Goal: Task Accomplishment & Management: Manage account settings

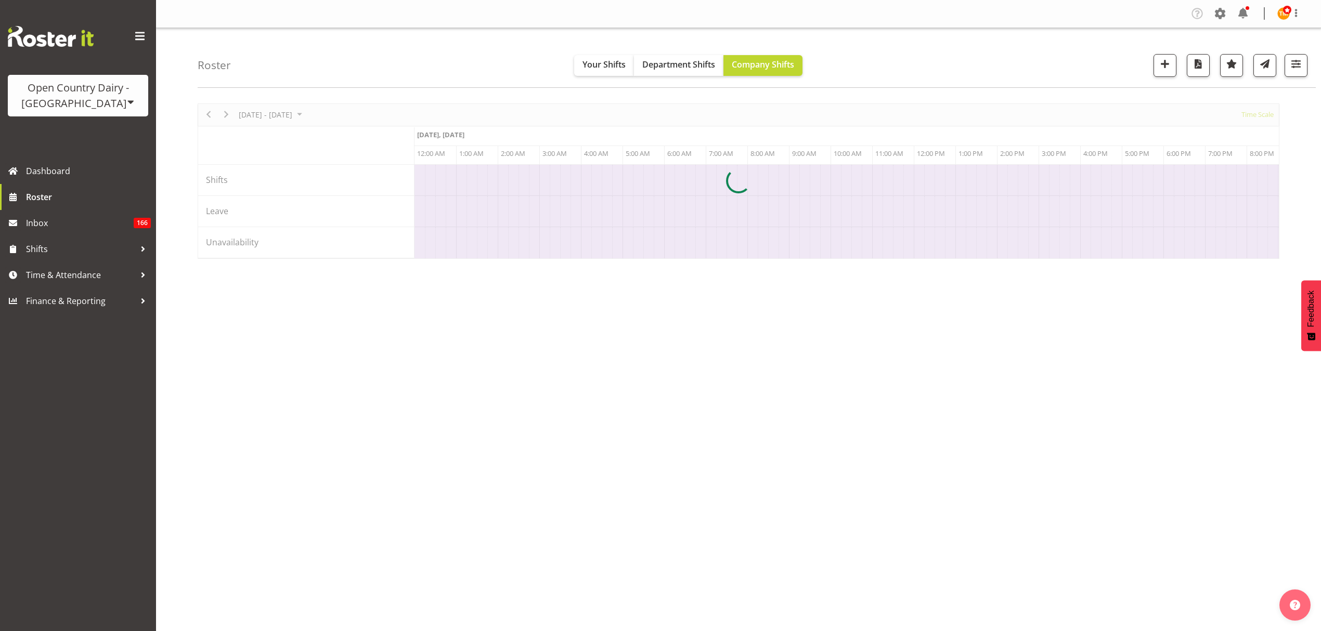
scroll to position [0, 3995]
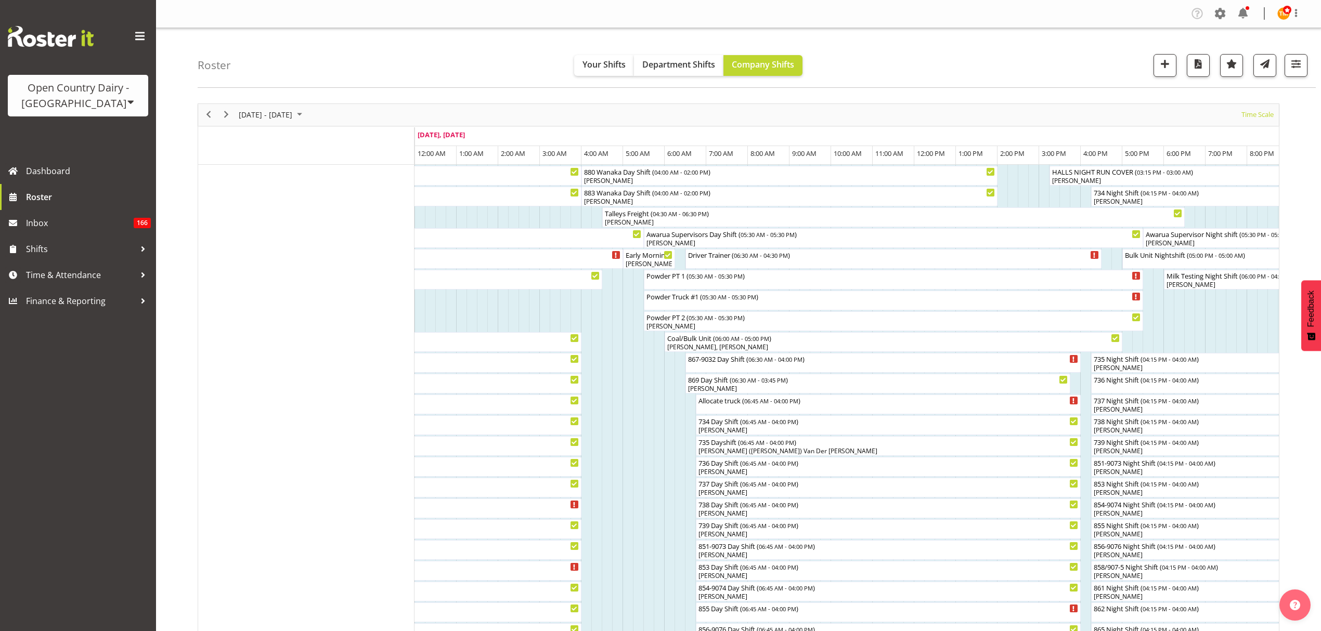
click at [891, 81] on div "Roster Your Shifts Department Shifts Company Shifts All Locations Clear Awarua …" at bounding box center [757, 58] width 1118 height 60
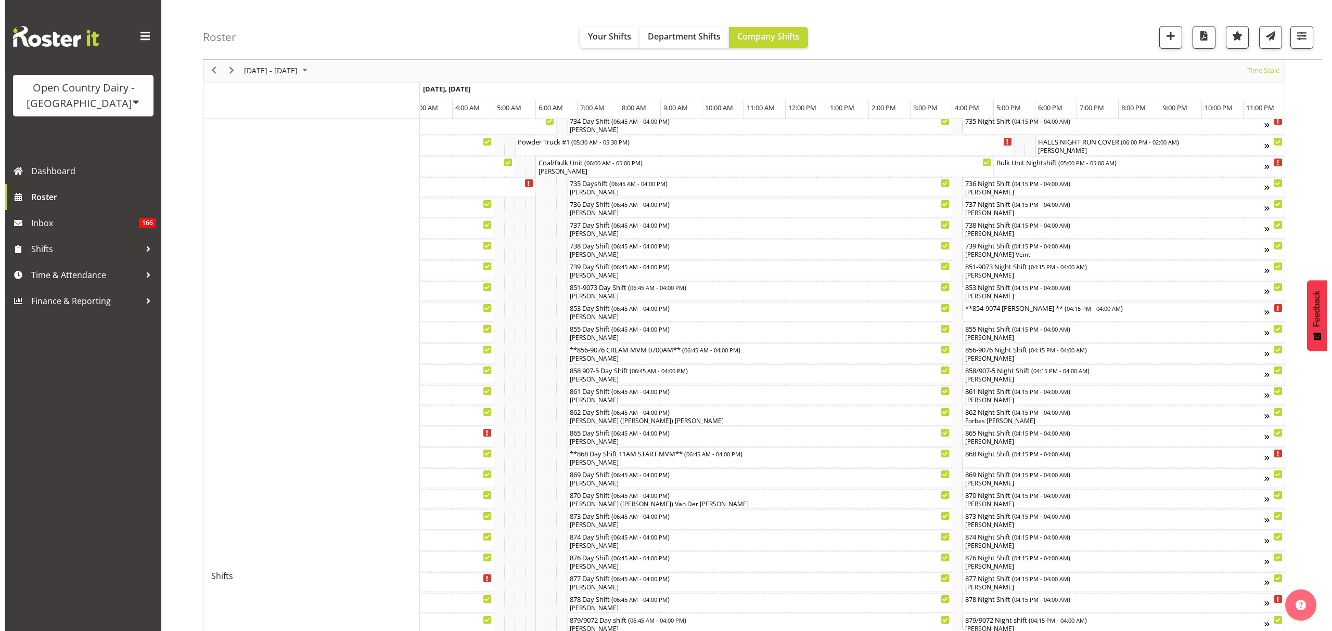
scroll to position [69, 0]
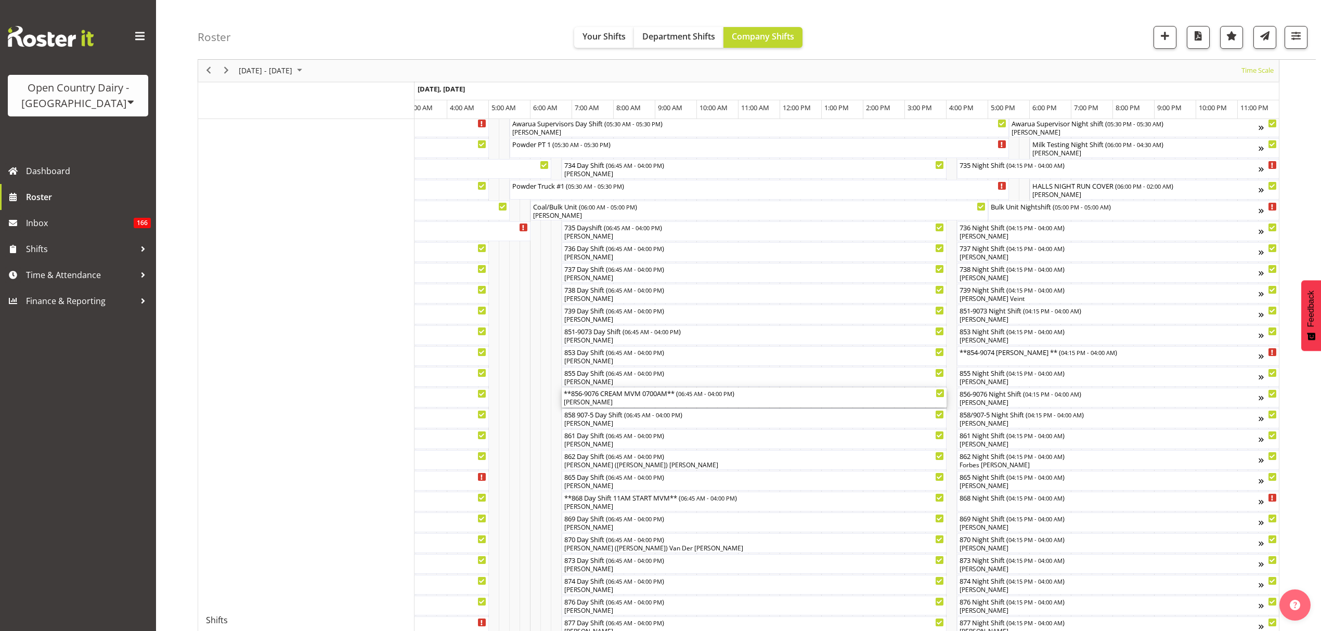
click at [635, 396] on div "**856-9076 CREAM MVM 0700AM** ( 06:45 AM - 04:00 PM )" at bounding box center [754, 393] width 381 height 10
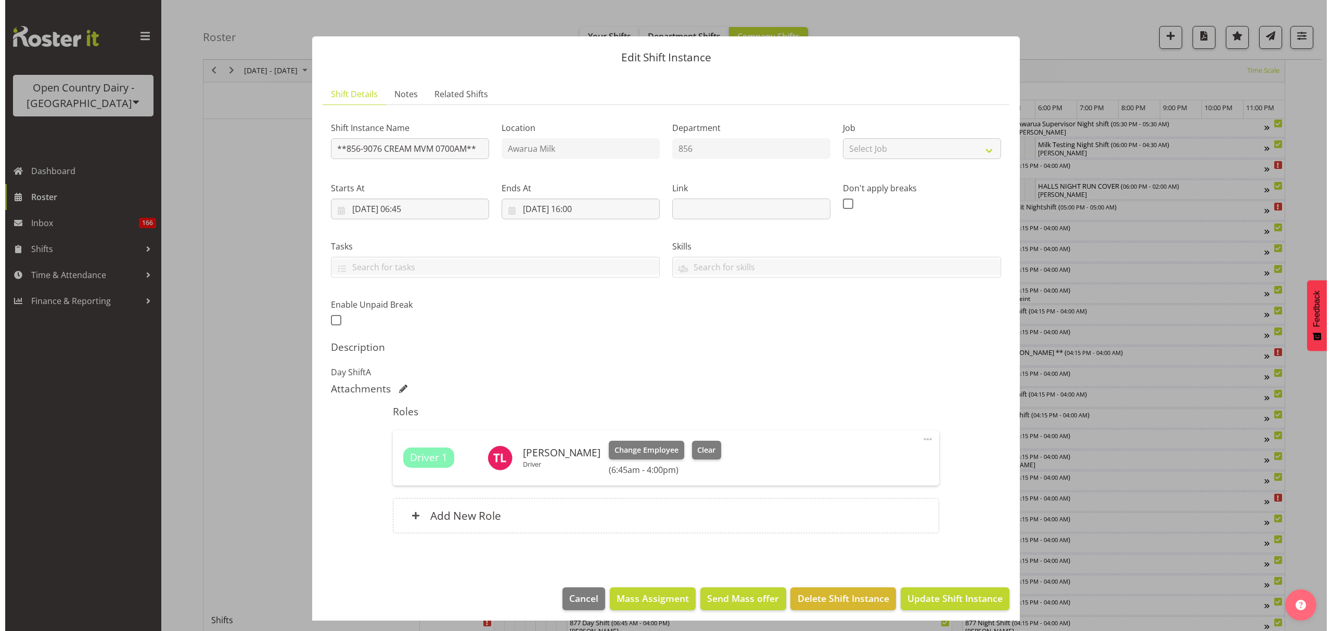
scroll to position [0, 6119]
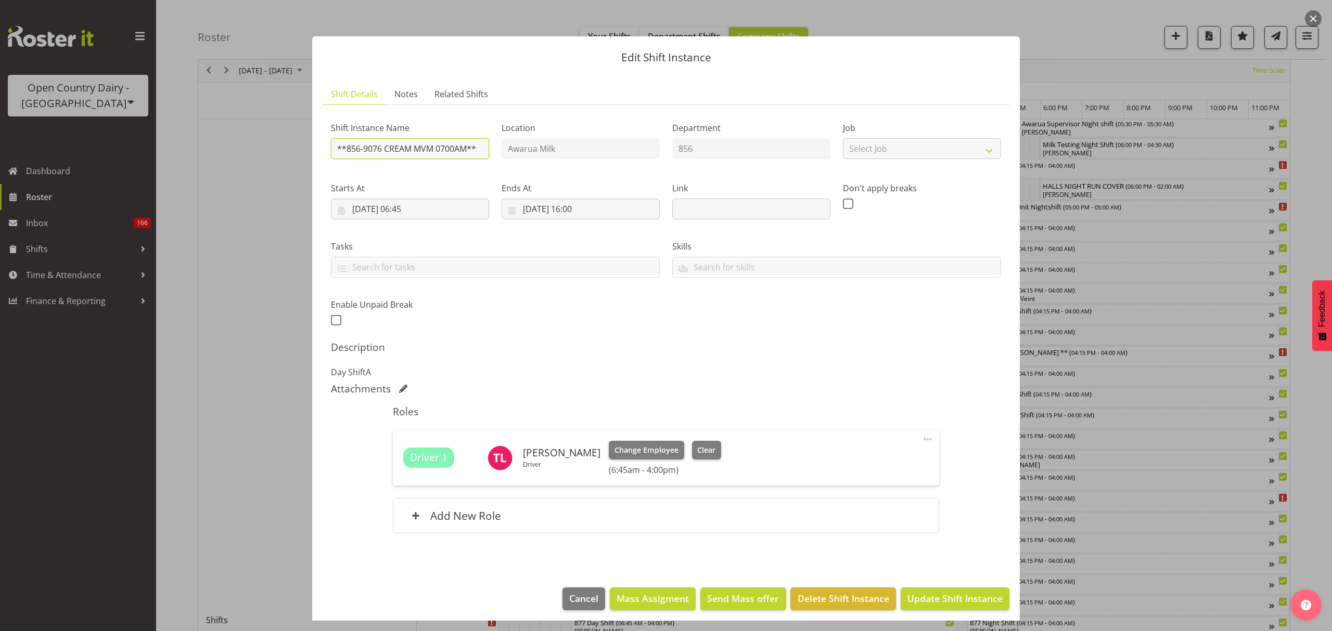
click at [346, 152] on input "**856-9076 CREAM MVM 0700AM**" at bounding box center [410, 148] width 158 height 21
drag, startPoint x: 403, startPoint y: 148, endPoint x: 392, endPoint y: 146, distance: 10.5
click at [379, 146] on input "856-9076 CREAM MVM 0700AM**" at bounding box center [410, 148] width 158 height 21
drag, startPoint x: 470, startPoint y: 147, endPoint x: 375, endPoint y: 144, distance: 95.2
click at [375, 144] on input "856-9076 CREAM MVM 0700AM**" at bounding box center [410, 148] width 158 height 21
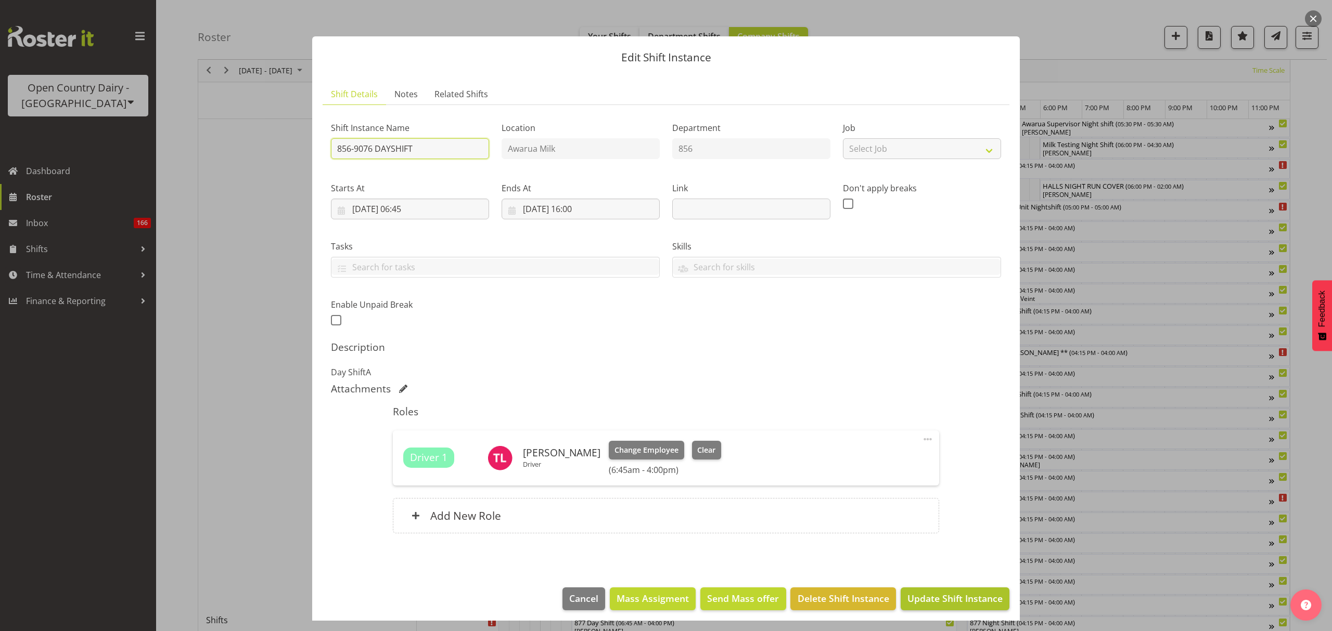
type input "856-9076 DAYSHIFT"
click at [983, 589] on button "Update Shift Instance" at bounding box center [954, 599] width 109 height 23
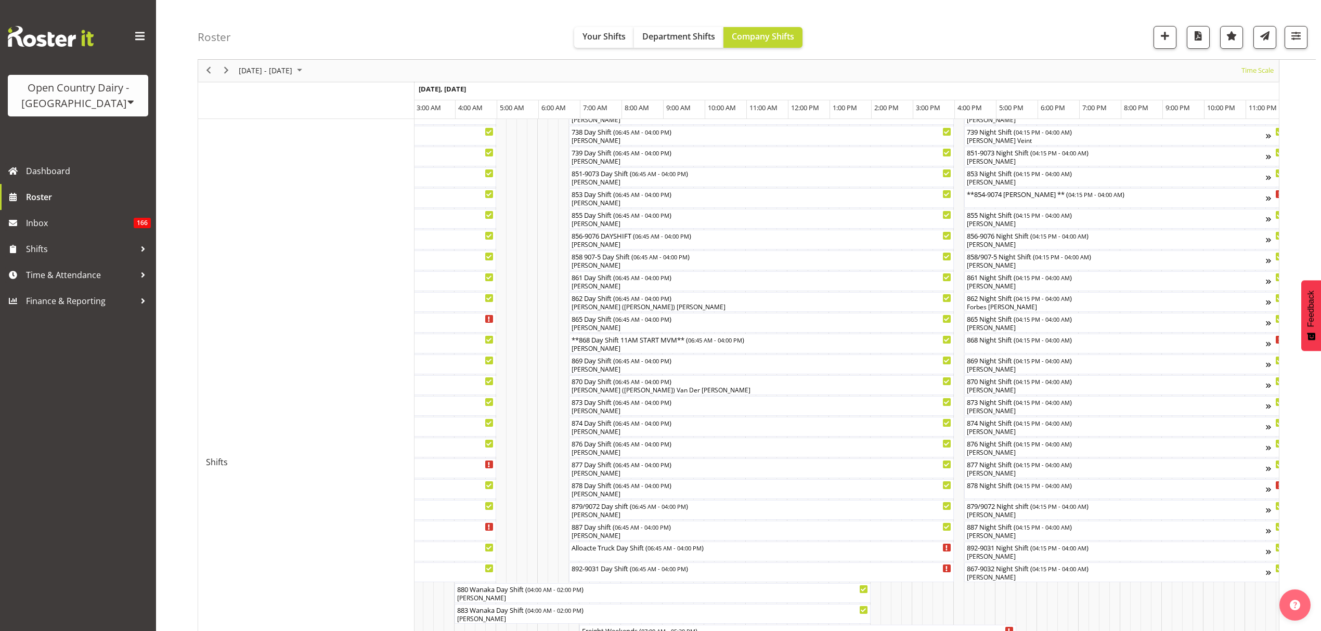
scroll to position [277, 0]
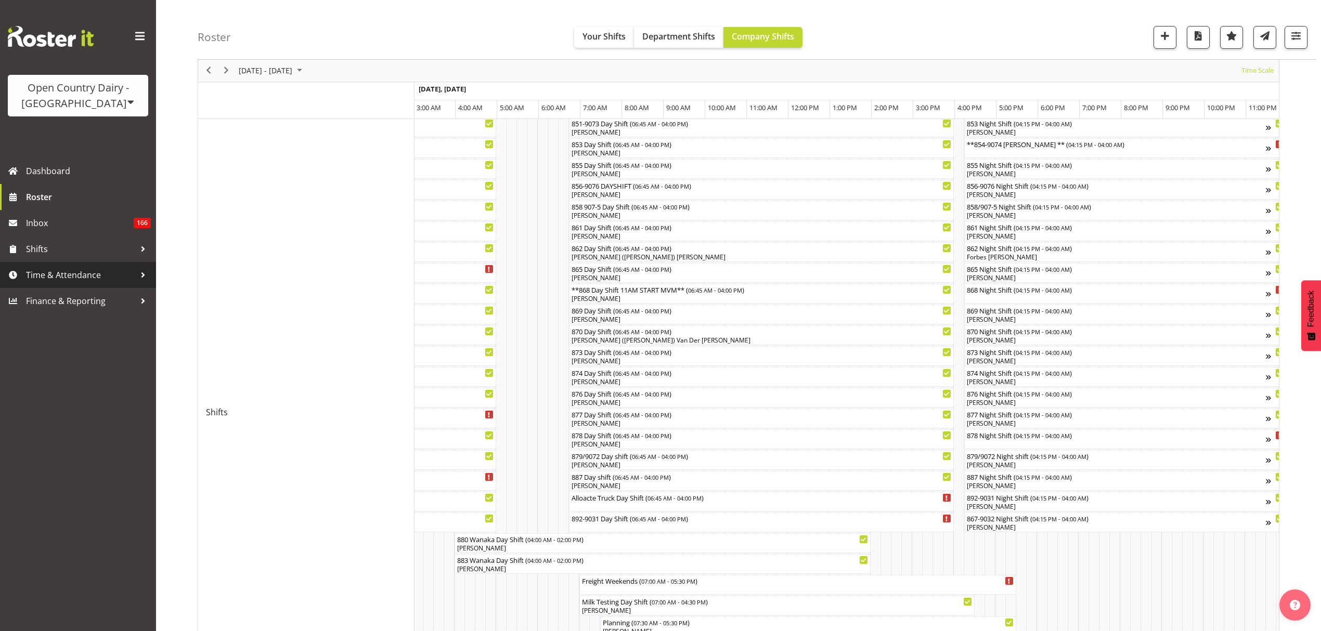
click at [113, 277] on span "Time & Attendance" at bounding box center [80, 275] width 109 height 16
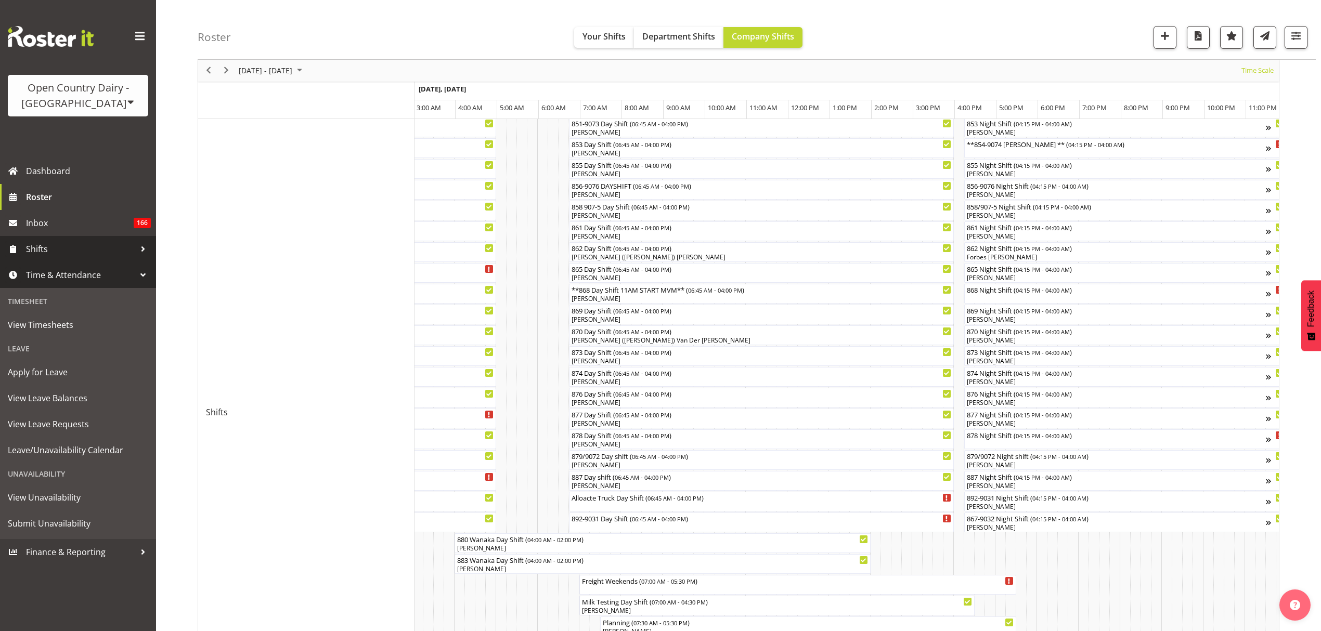
click at [102, 260] on link "Shifts" at bounding box center [78, 249] width 156 height 26
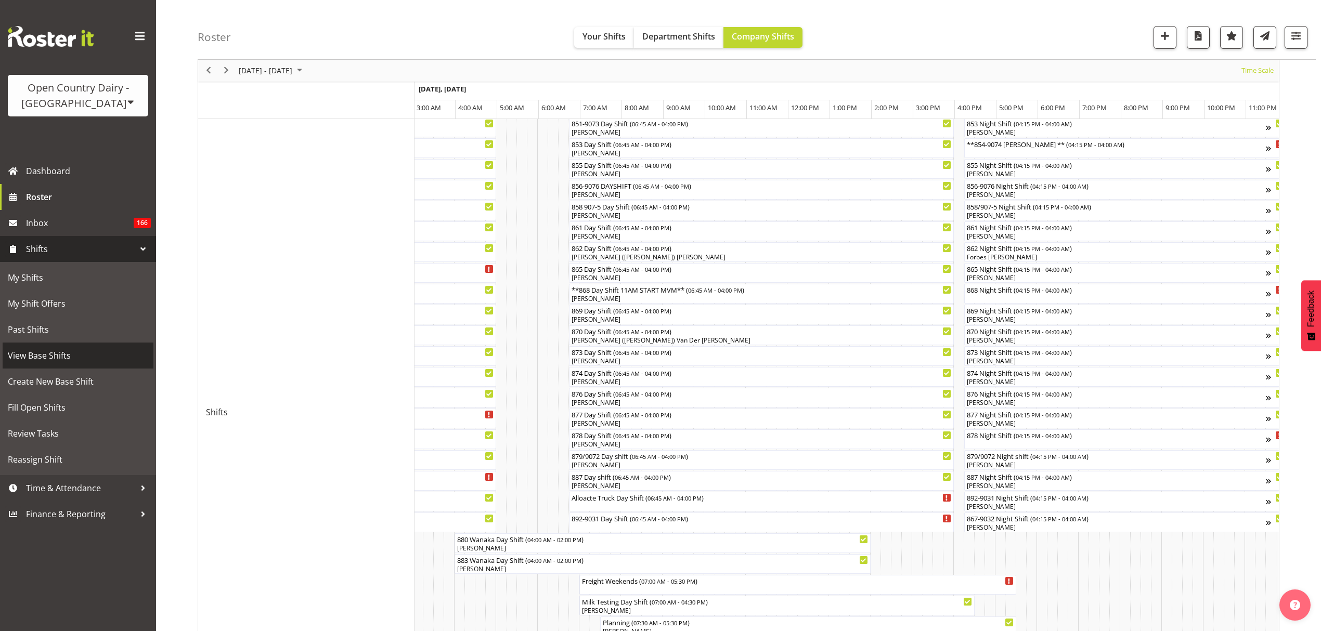
click at [77, 359] on span "View Base Shifts" at bounding box center [78, 356] width 140 height 16
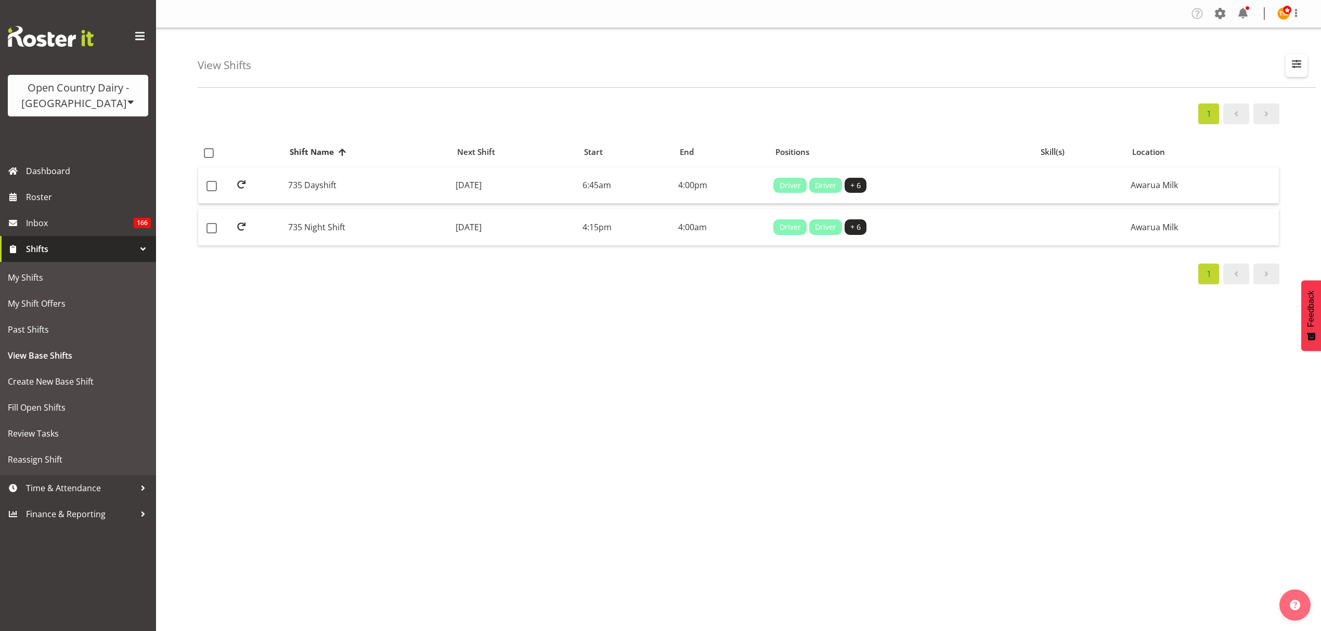
click at [1298, 70] on span "button" at bounding box center [1297, 64] width 14 height 14
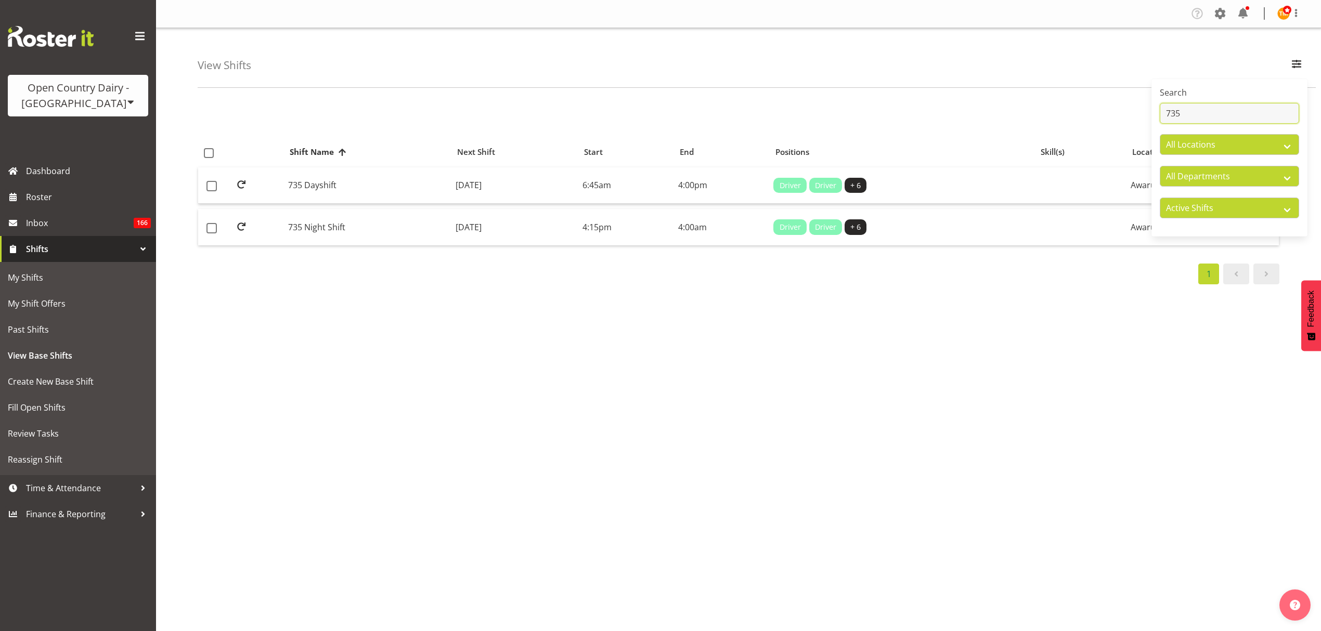
click at [1262, 105] on input "735" at bounding box center [1229, 113] width 139 height 21
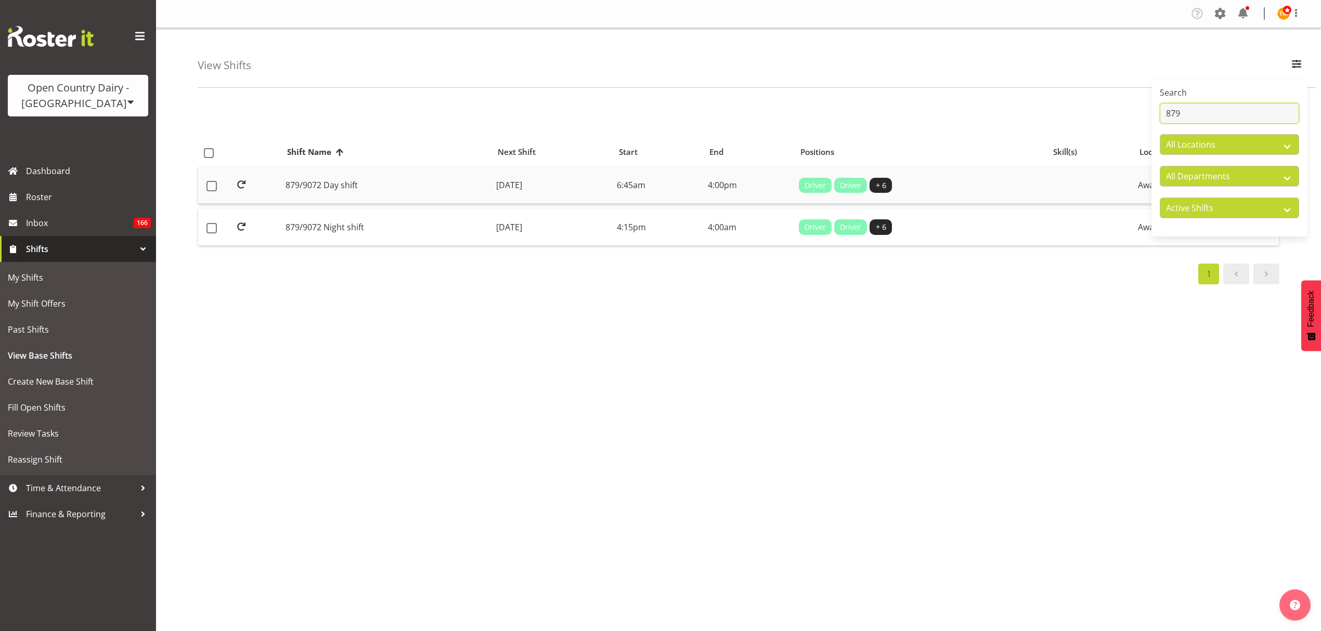
type input "879"
click at [390, 179] on td "879/9072 Day shift" at bounding box center [386, 185] width 211 height 37
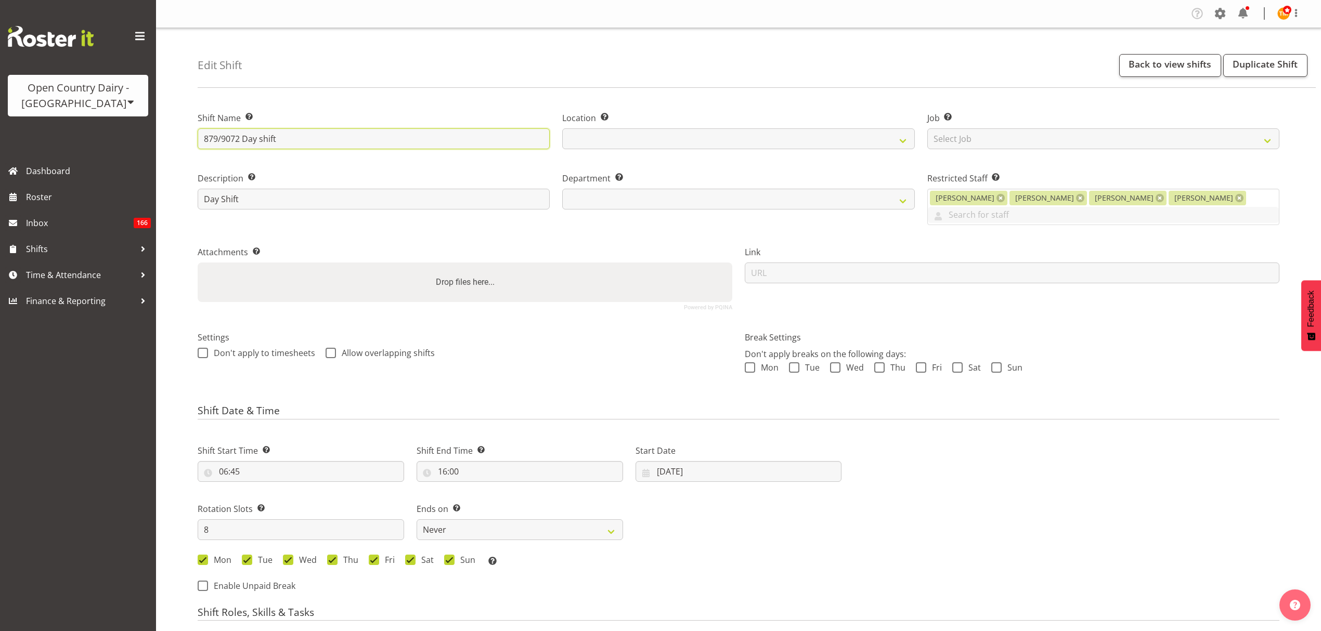
click at [240, 136] on input "879/9072 Day shift" at bounding box center [374, 138] width 352 height 21
select select
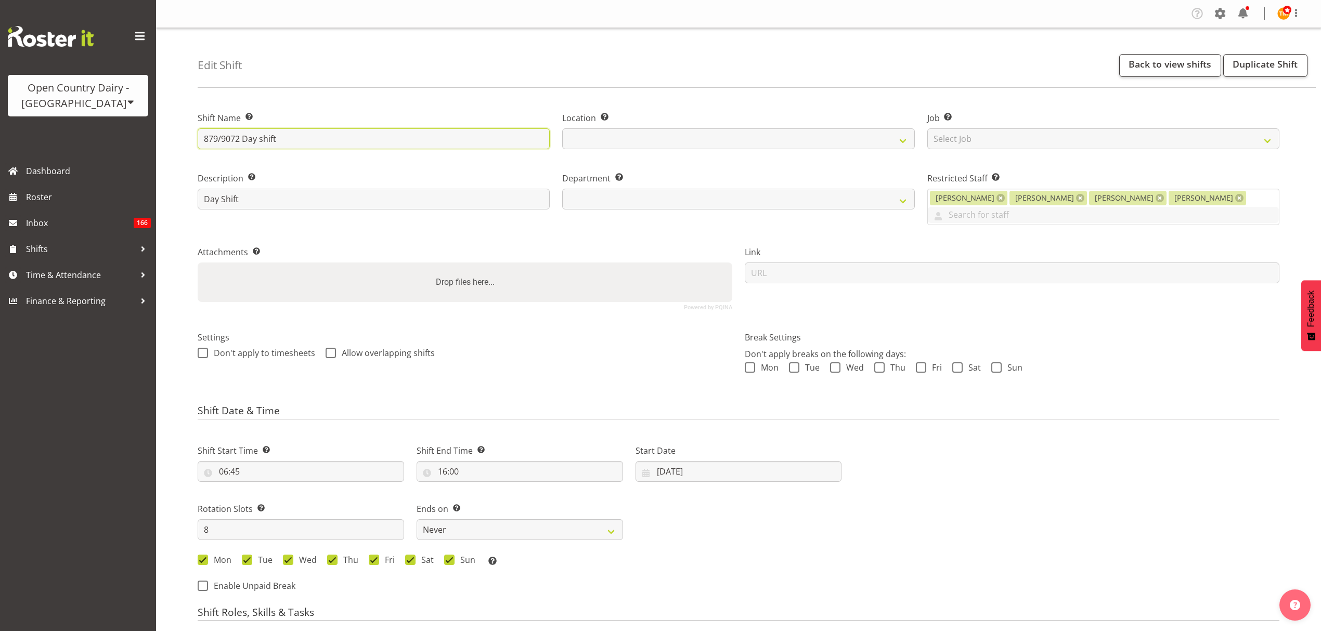
select select
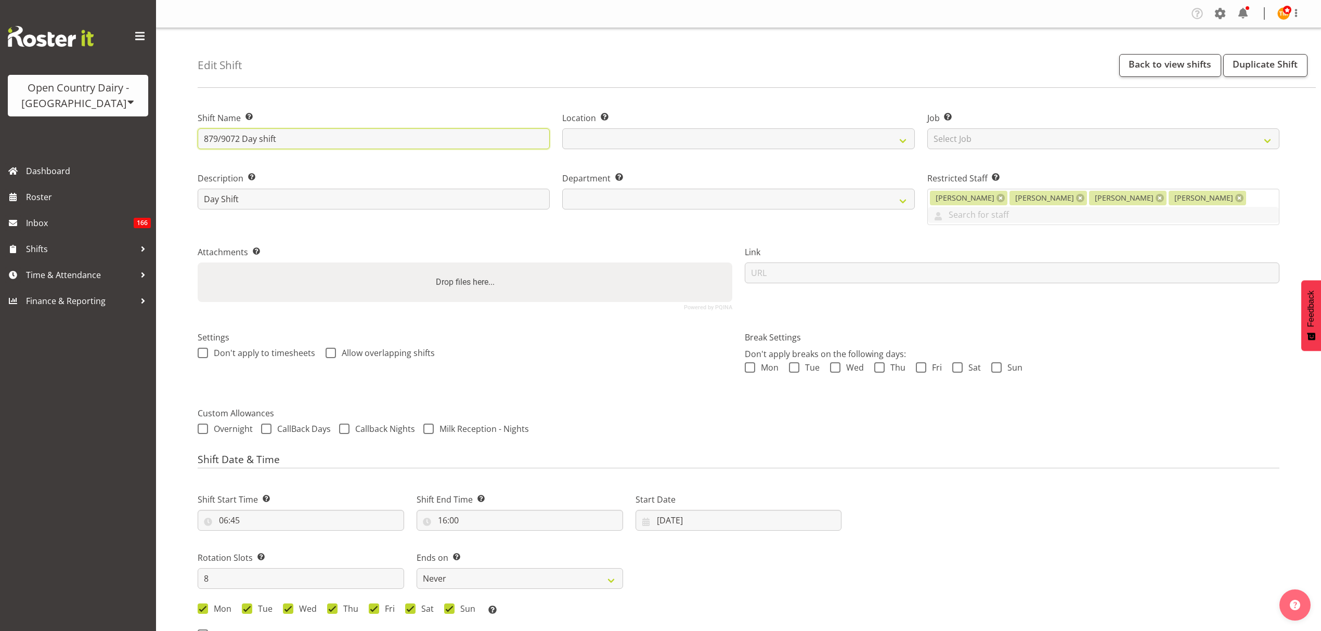
type input "879/907 Day shift"
select select
type input "879/907- Day shift"
select select
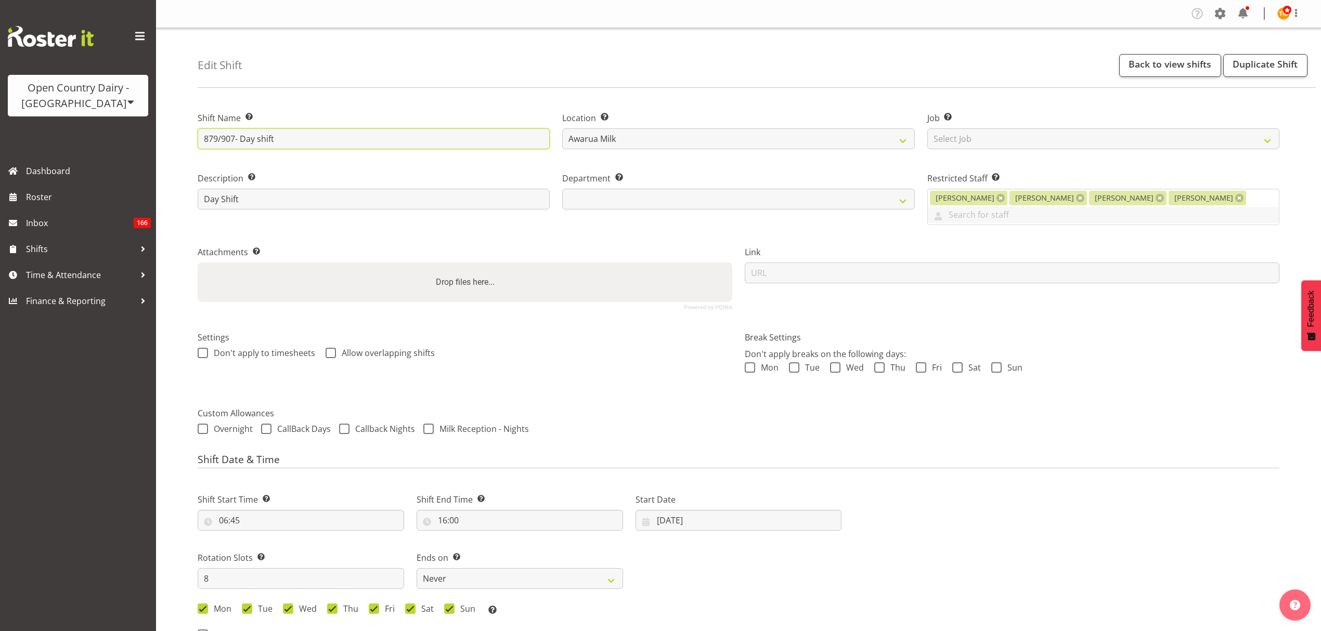
type input "879/907-1 Day shift"
select select
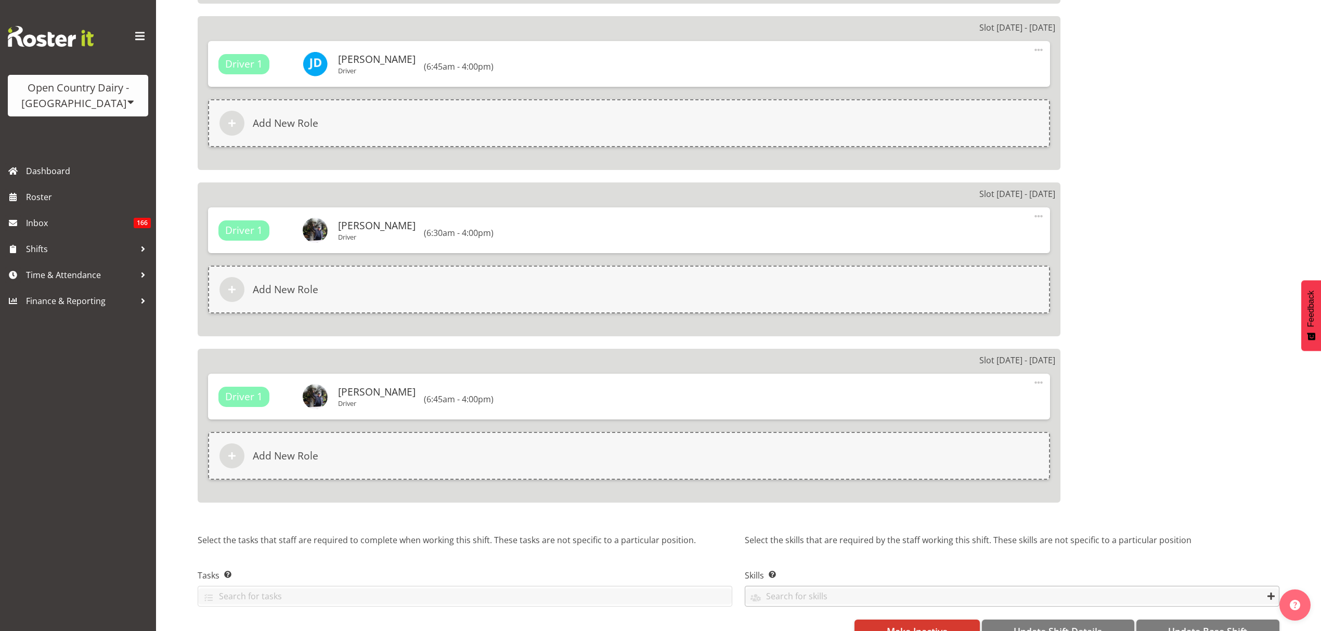
scroll to position [1538, 0]
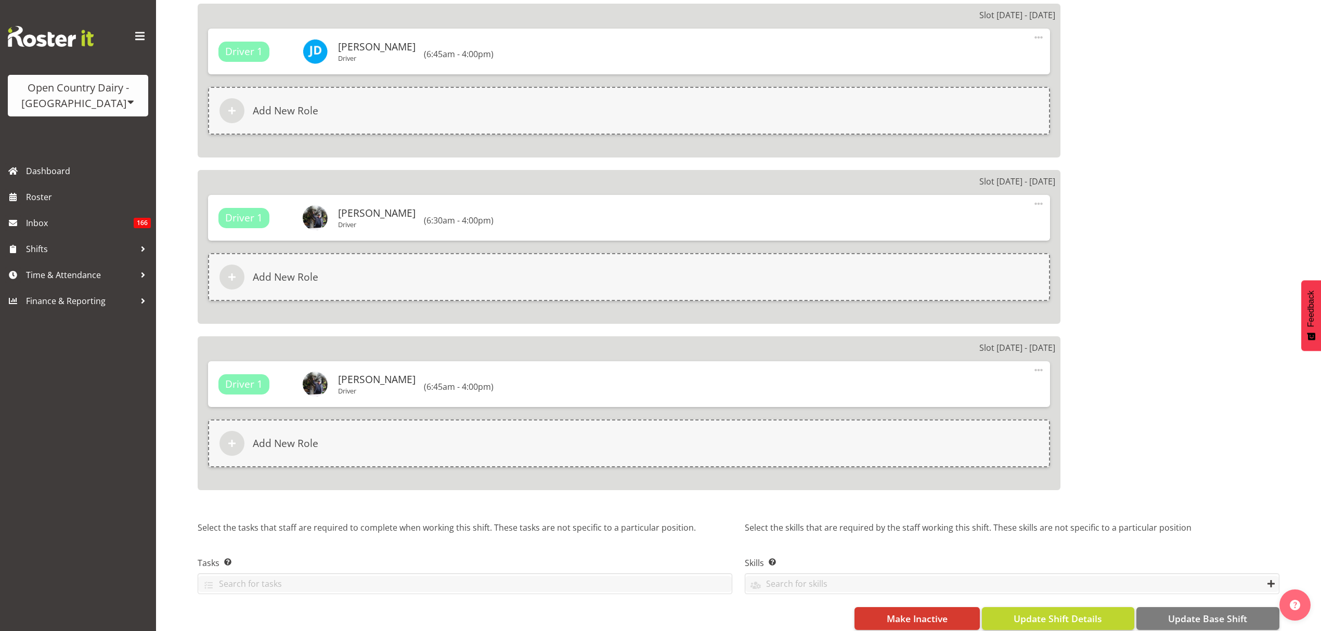
type input "879/907-1 Day shift"
click at [1106, 608] on button "Update Shift Details" at bounding box center [1058, 619] width 152 height 23
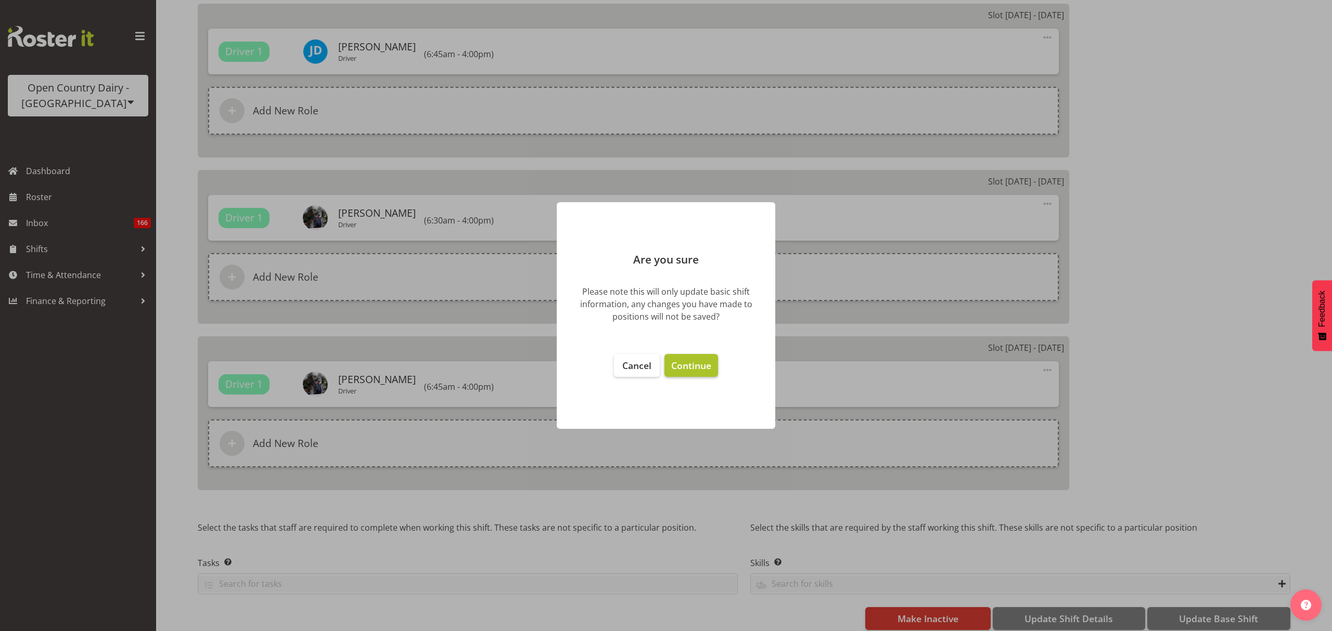
click at [716, 365] on button "Continue" at bounding box center [691, 365] width 54 height 23
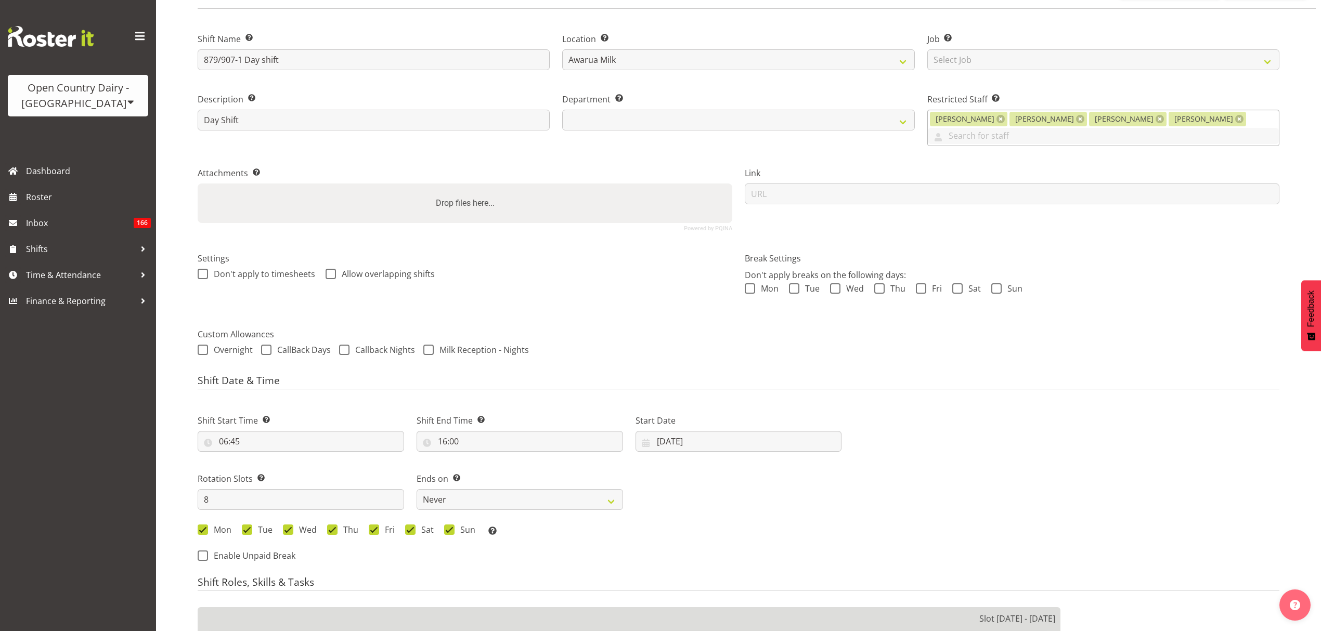
scroll to position [0, 0]
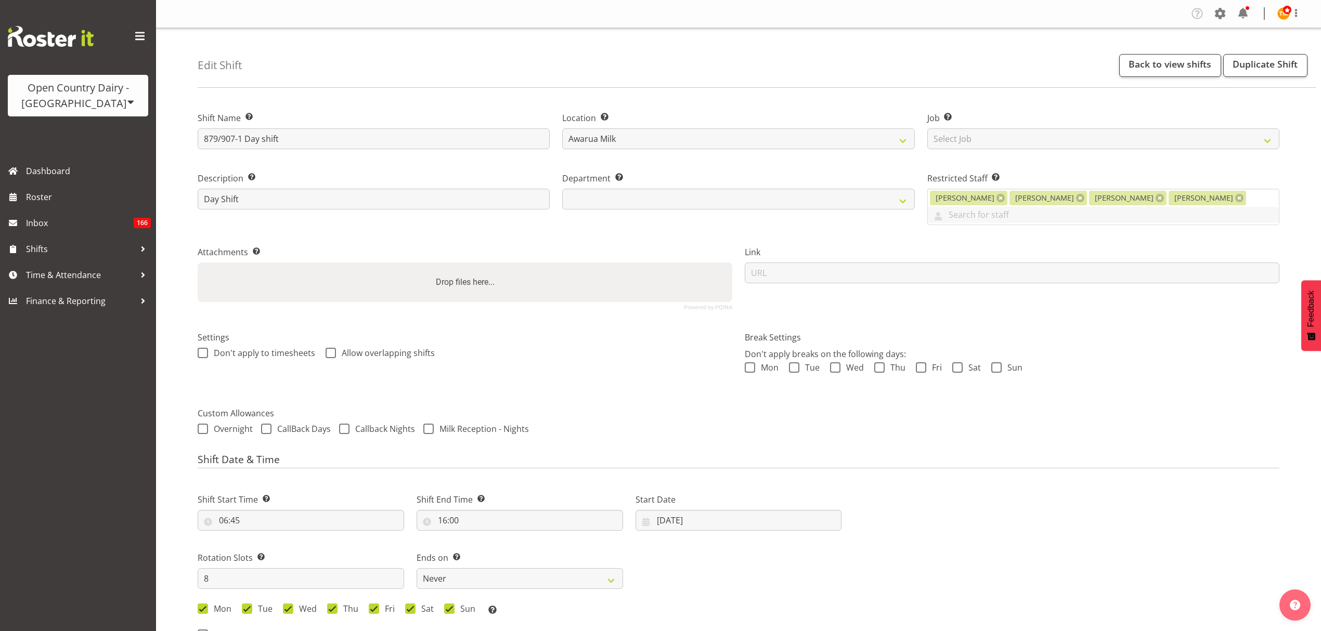
select select "782"
click at [1196, 69] on link "Back to view shifts" at bounding box center [1170, 65] width 102 height 23
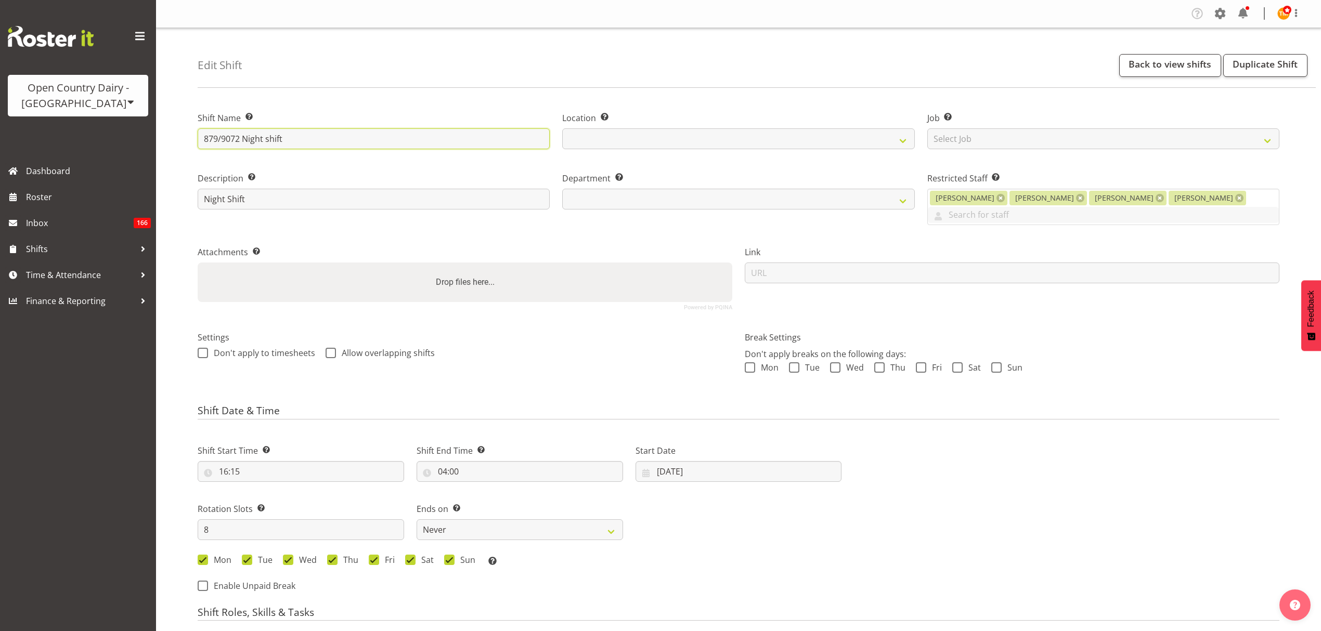
click at [240, 138] on input "879/9072 Night shift" at bounding box center [374, 138] width 352 height 21
select select
type input "879/907 Night shift"
select select
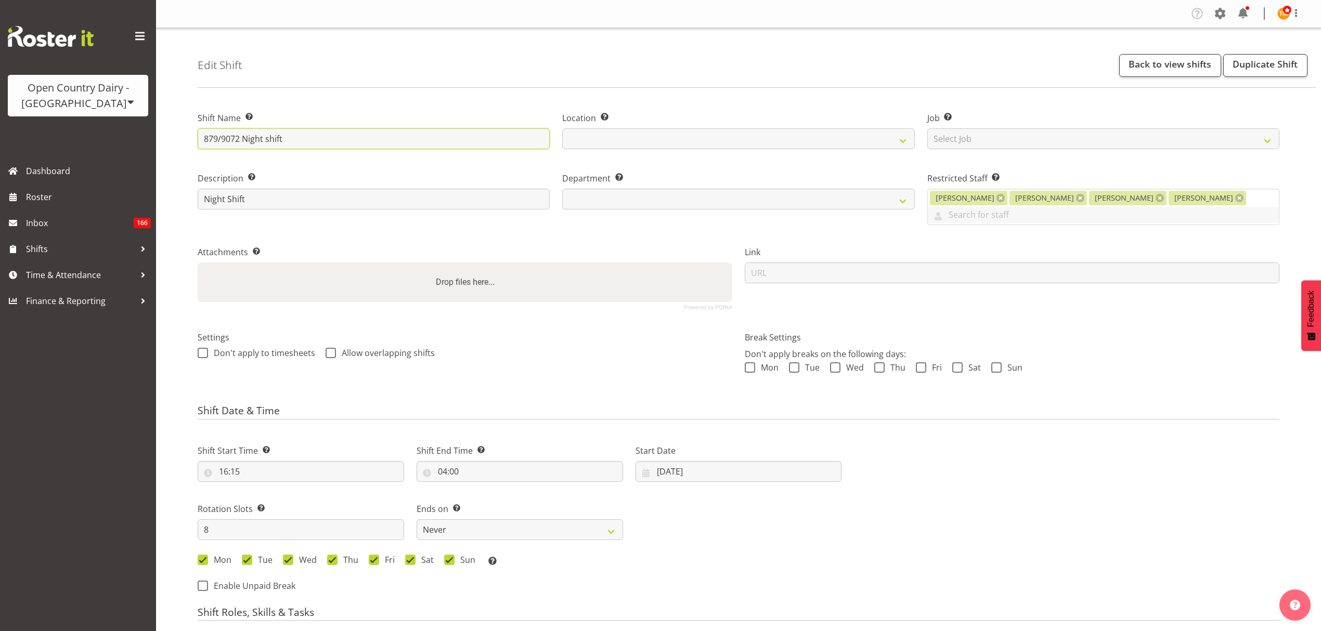
select select
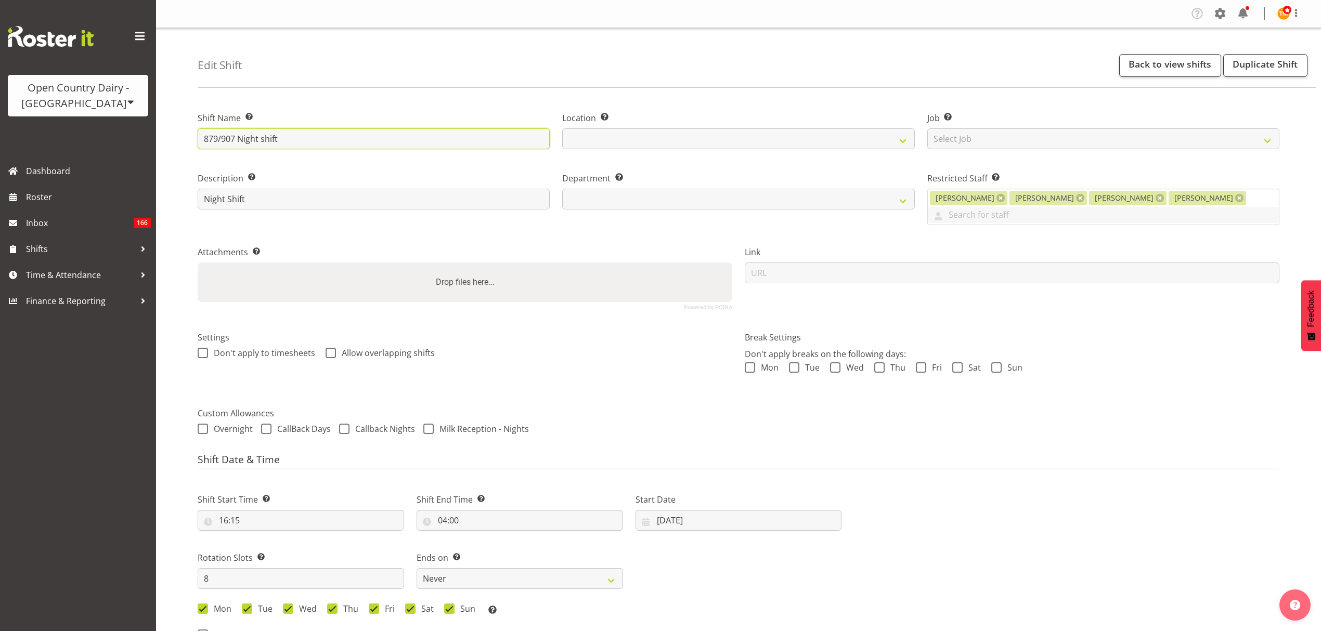
select select
type input "879/907- Night shift"
select select
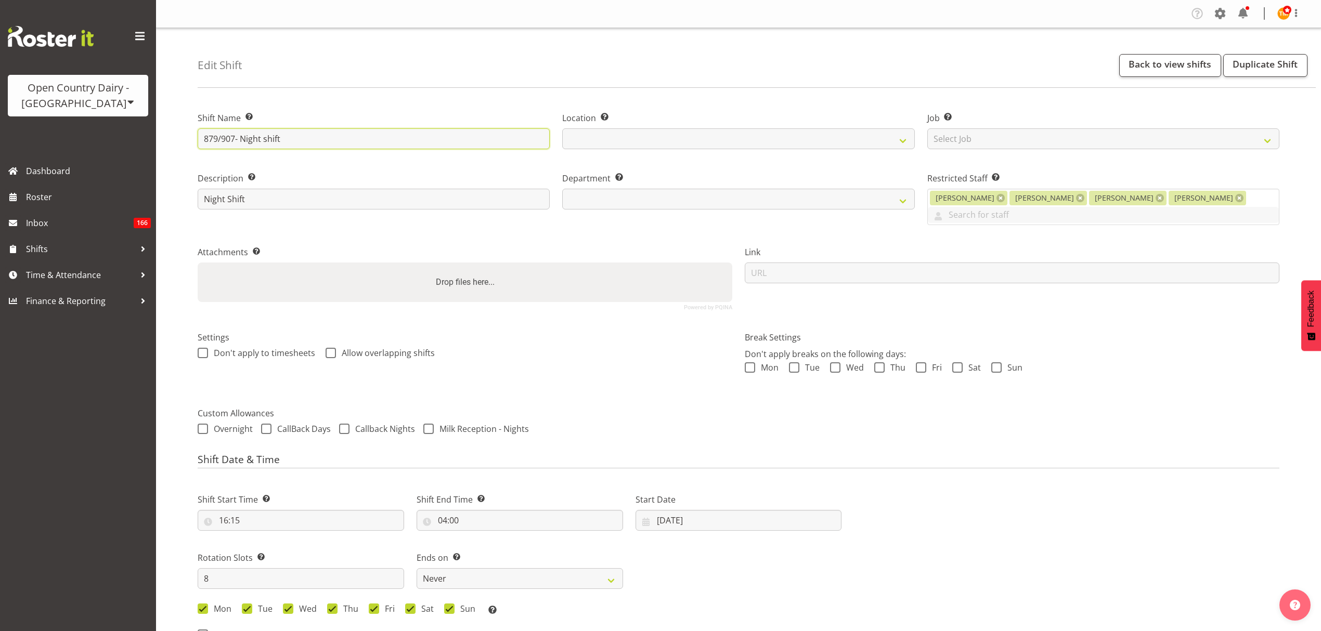
type input "879/907-1 Night shift"
select select
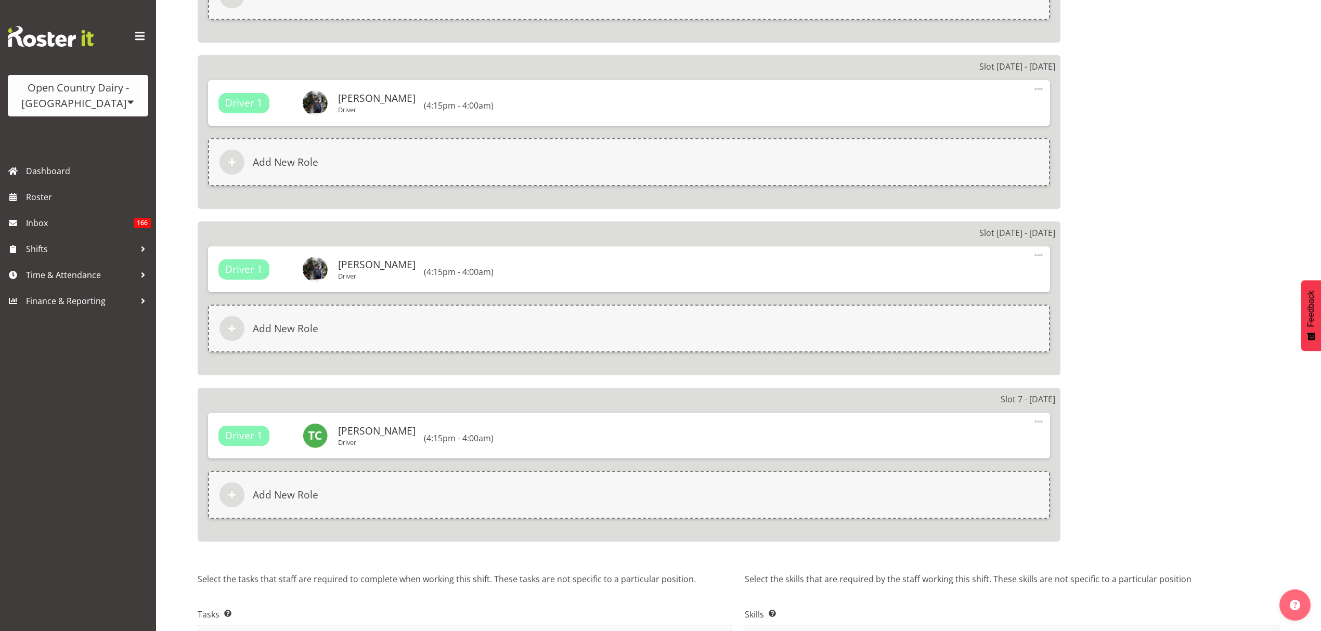
scroll to position [1552, 0]
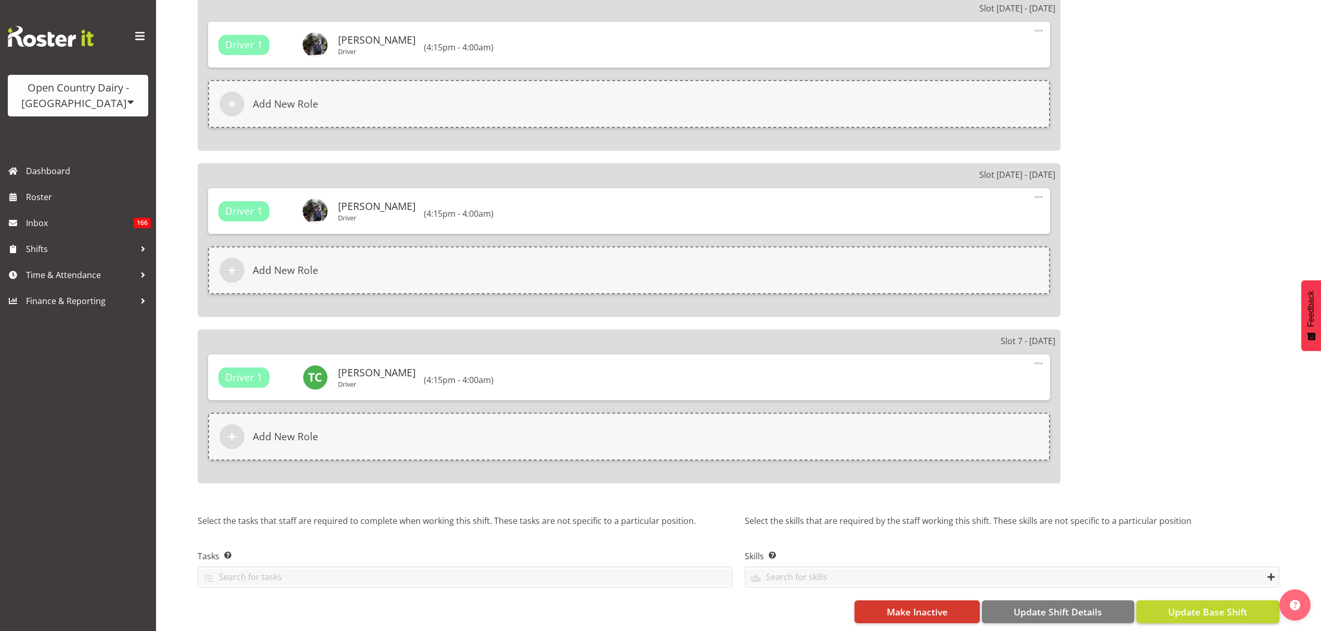
type input "879/907-1 Night shift"
click at [1205, 601] on button "Update Base Shift" at bounding box center [1207, 612] width 143 height 23
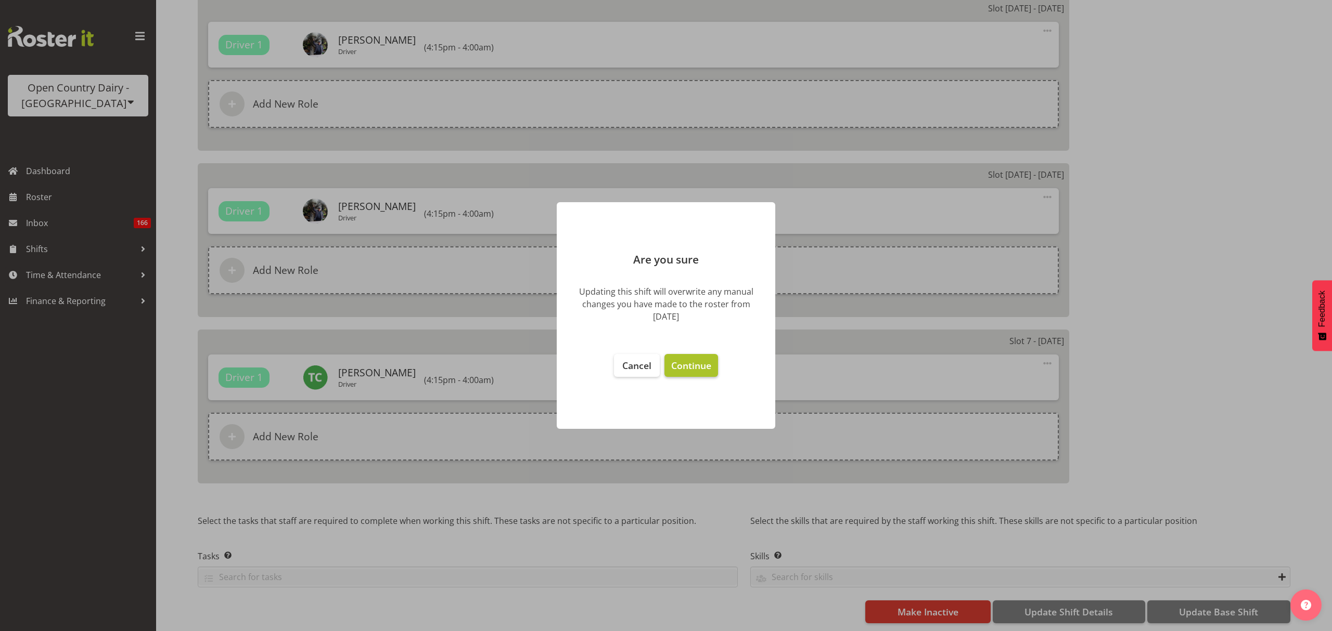
click at [679, 372] on button "Continue" at bounding box center [691, 365] width 54 height 23
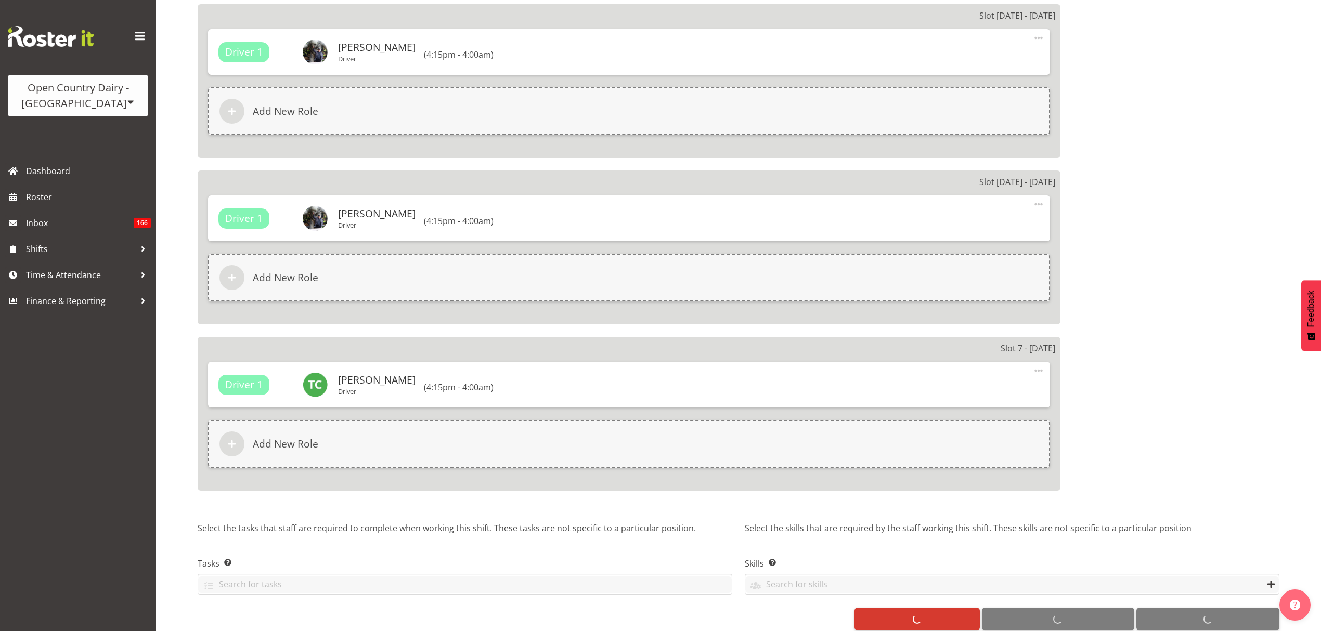
select select
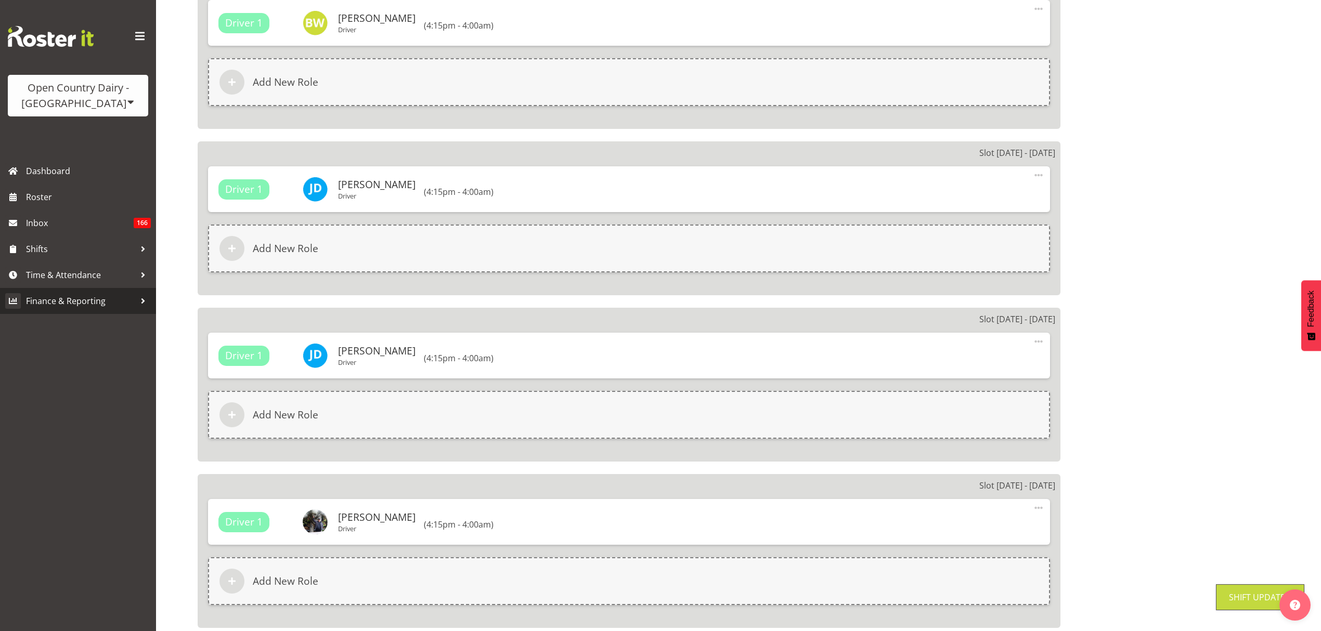
scroll to position [858, 0]
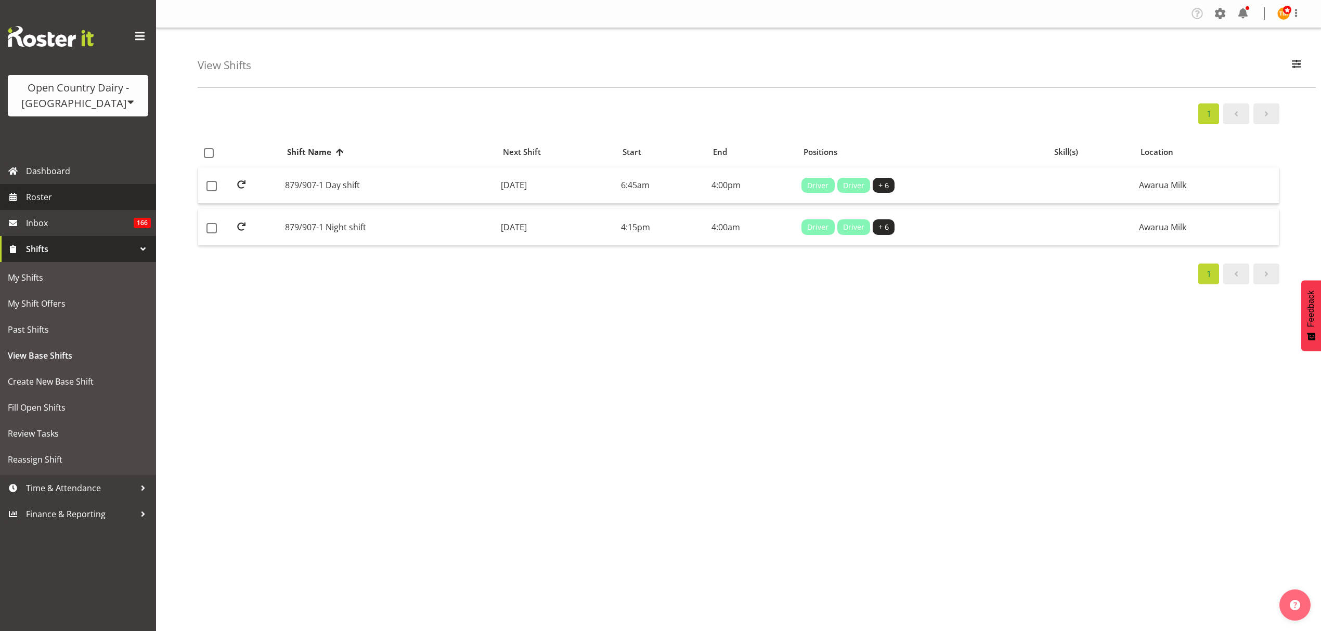
click at [79, 190] on span "Roster" at bounding box center [88, 197] width 125 height 16
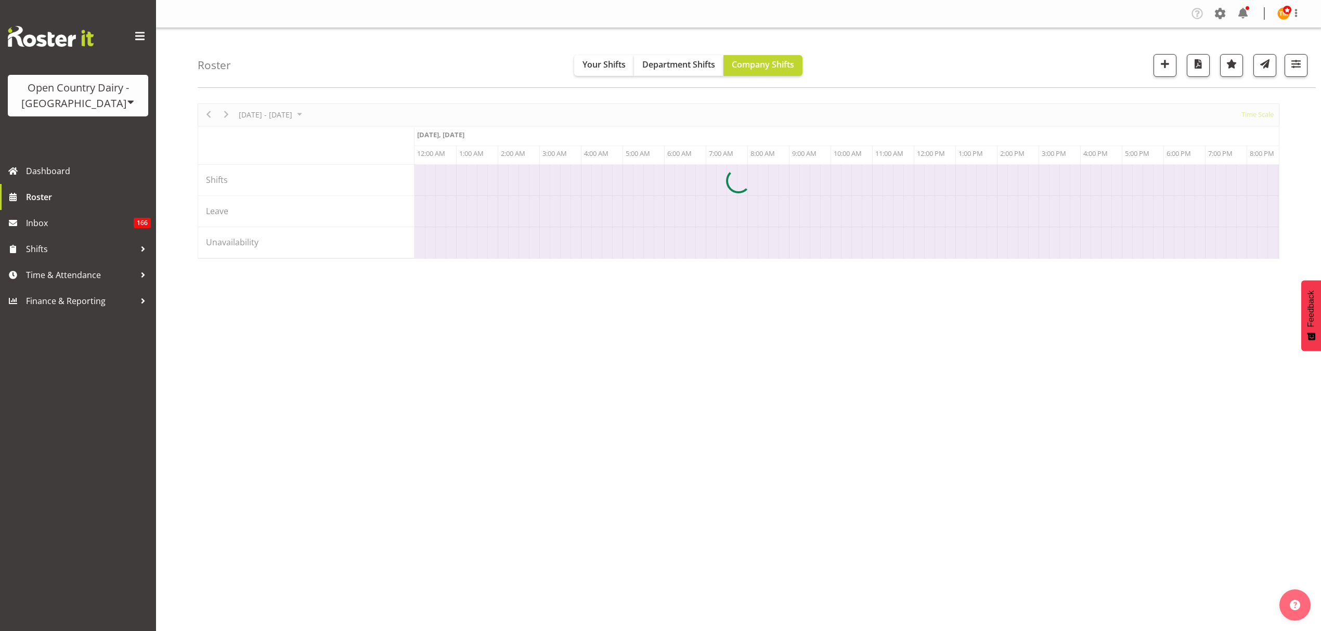
scroll to position [0, 3995]
